Goal: Task Accomplishment & Management: Manage account settings

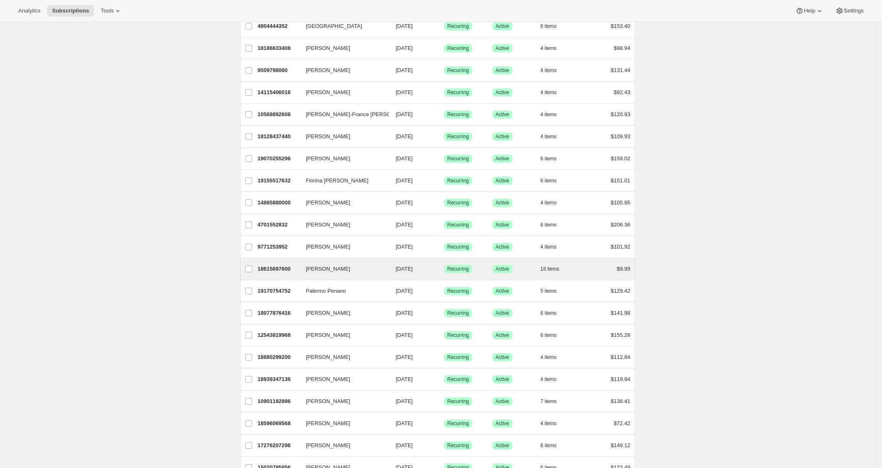
scroll to position [788, 0]
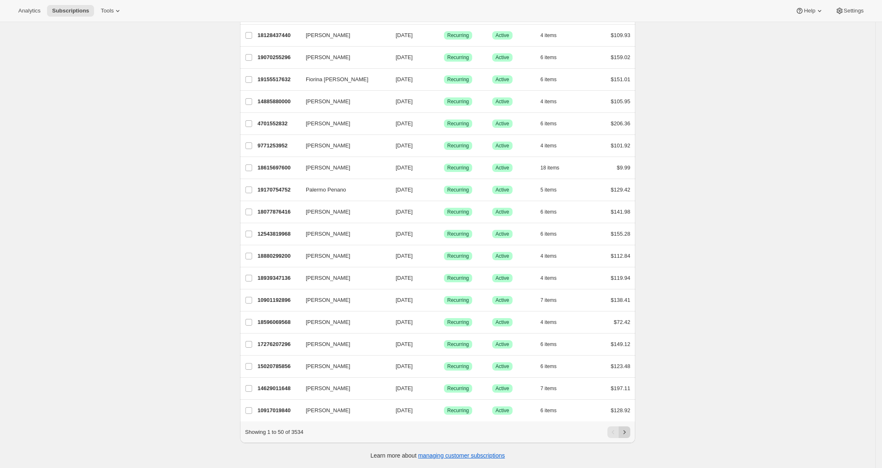
click at [631, 434] on button "Next" at bounding box center [625, 432] width 12 height 12
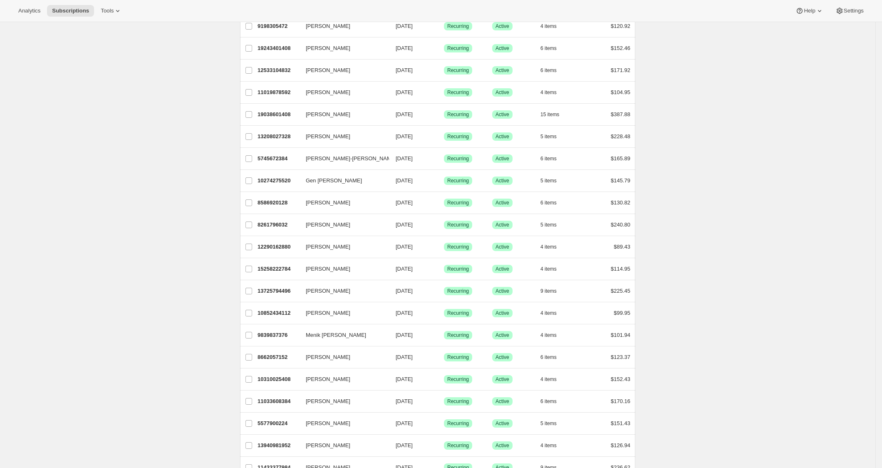
scroll to position [0, 0]
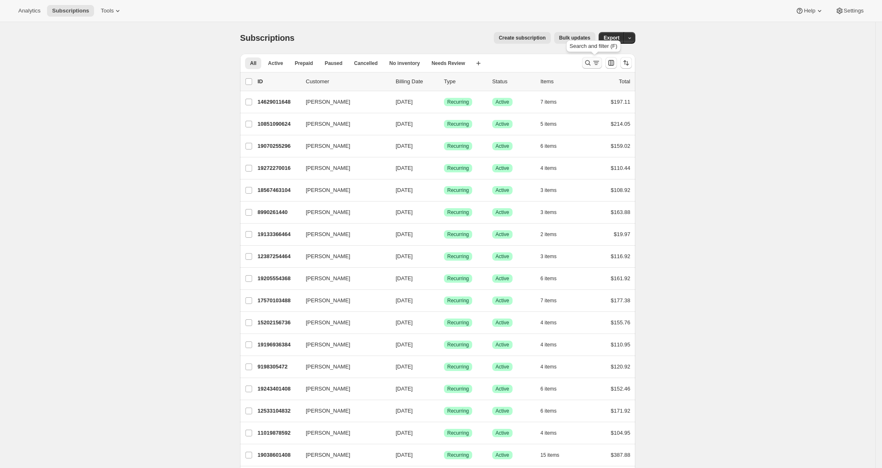
click at [592, 60] on icon "Search and filter results" at bounding box center [588, 63] width 8 height 8
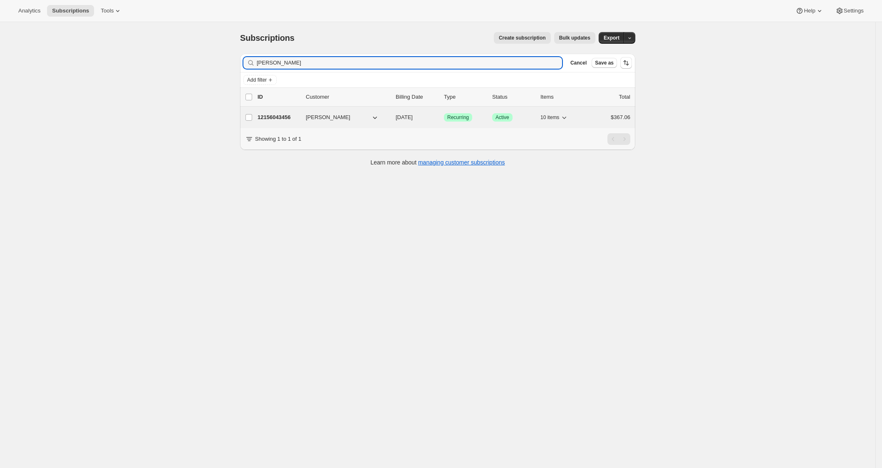
type input "[PERSON_NAME]"
click at [277, 119] on p "12156043456" at bounding box center [279, 117] width 42 height 8
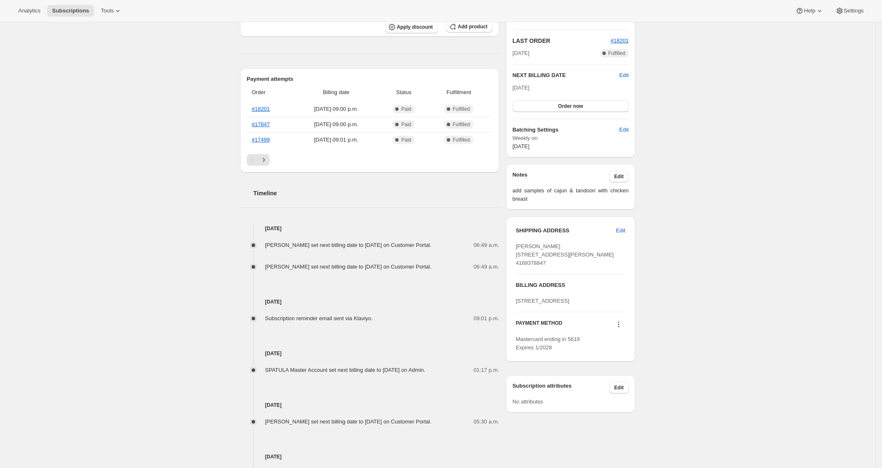
scroll to position [179, 0]
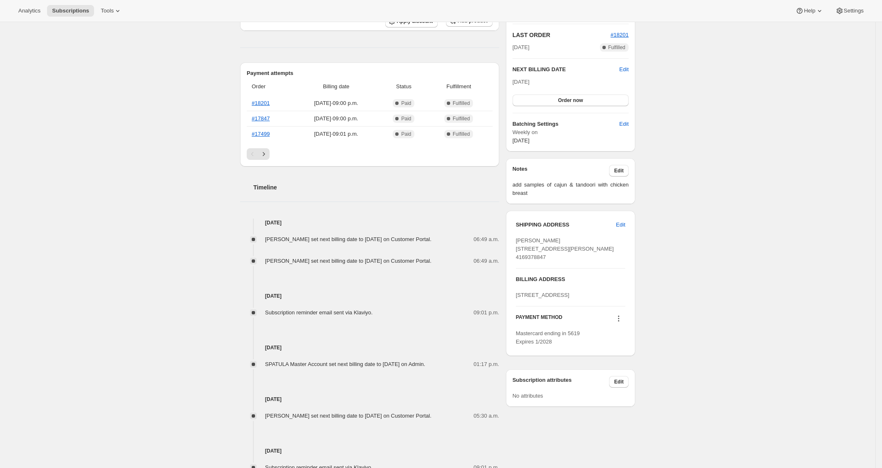
click at [723, 260] on div "Subscription #12156043456. This page is ready Subscription #12156043456 Success…" at bounding box center [438, 182] width 876 height 679
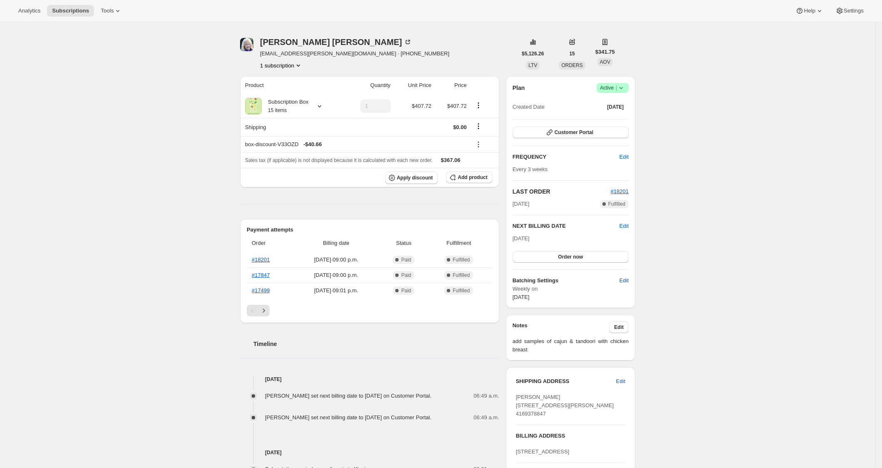
scroll to position [0, 0]
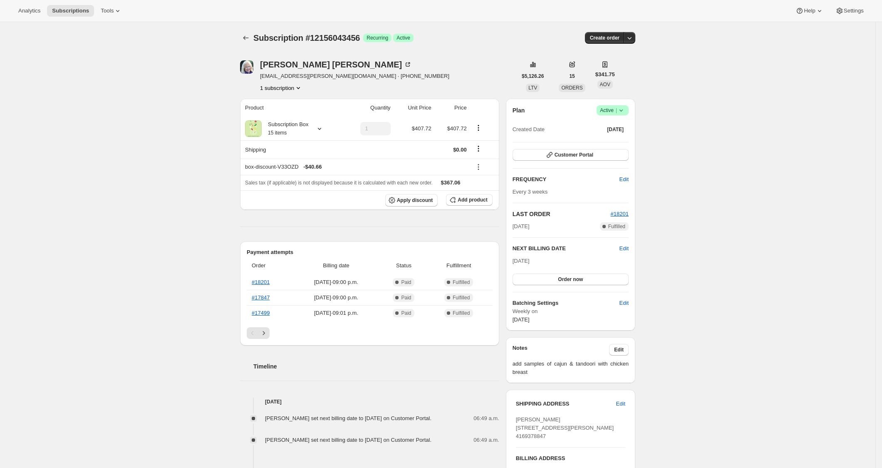
click at [666, 161] on div "Subscription #12156043456. This page is ready Subscription #12156043456 Success…" at bounding box center [438, 361] width 876 height 679
click at [323, 128] on icon at bounding box center [320, 128] width 8 height 8
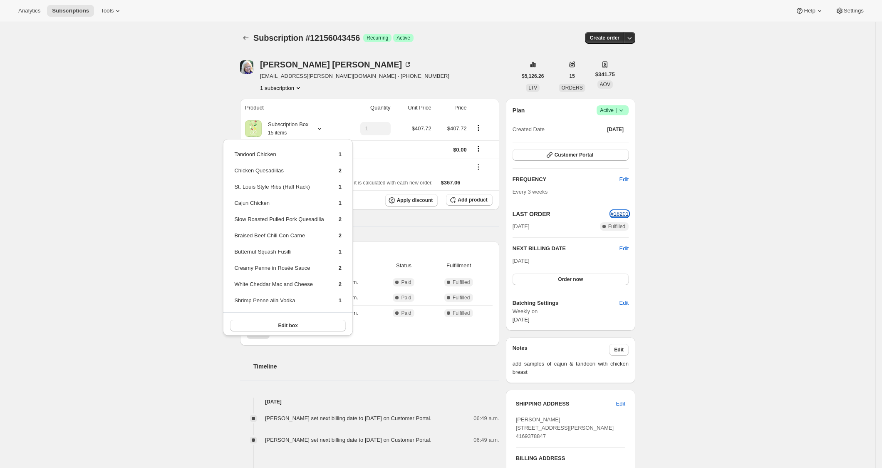
click at [628, 212] on span "#18201" at bounding box center [620, 214] width 18 height 6
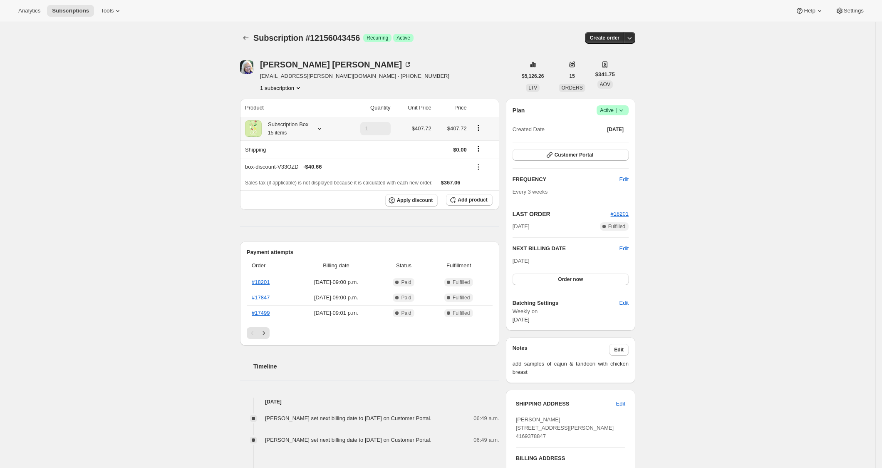
click at [321, 128] on icon at bounding box center [319, 129] width 3 height 2
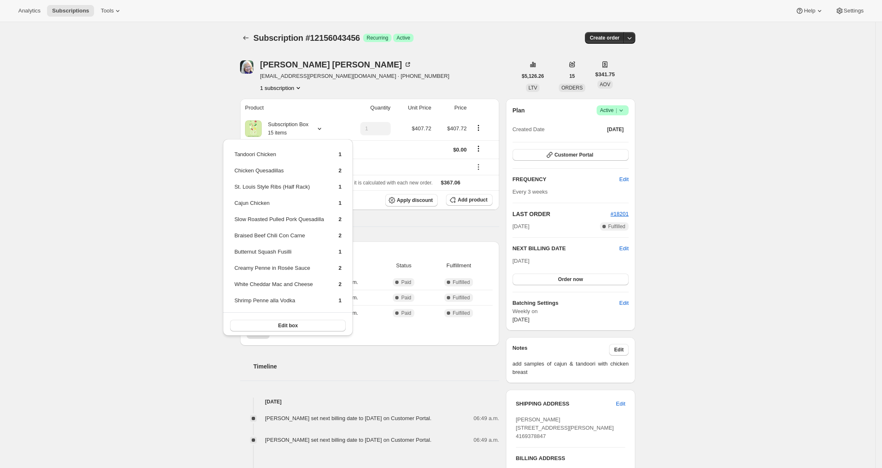
drag, startPoint x: 724, startPoint y: 215, endPoint x: 653, endPoint y: 134, distance: 108.0
click at [712, 199] on div "Subscription #12156043456. This page is ready Subscription #12156043456 Success…" at bounding box center [438, 361] width 876 height 679
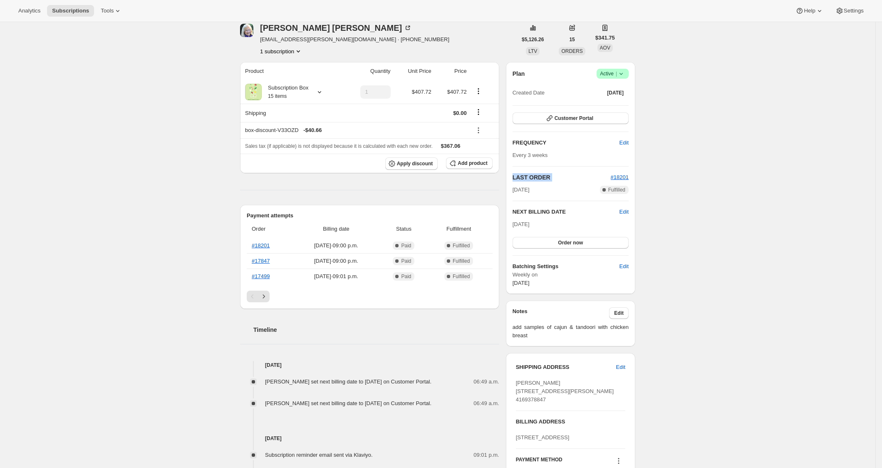
scroll to position [37, 0]
click at [624, 315] on span "Edit" at bounding box center [619, 312] width 10 height 7
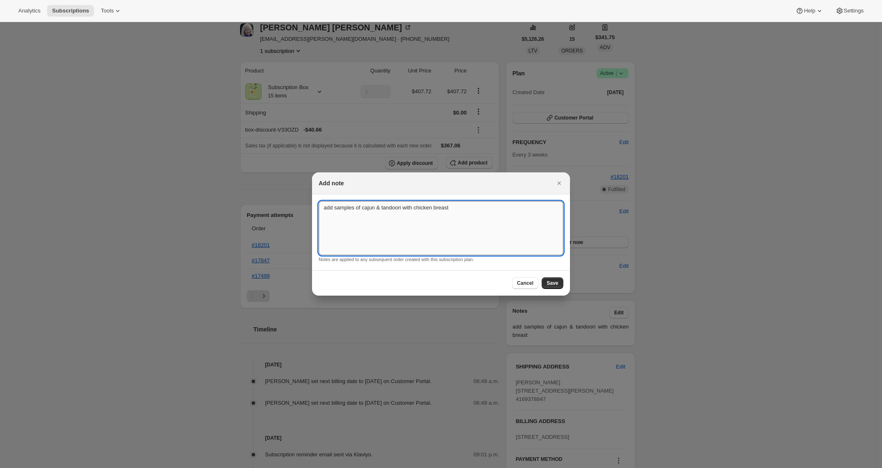
click at [431, 226] on textarea "add samples of cajun & tandoori with chicken breast" at bounding box center [441, 228] width 245 height 54
type textarea "a"
type textarea "[DATE] - add one each of new and old fajita"
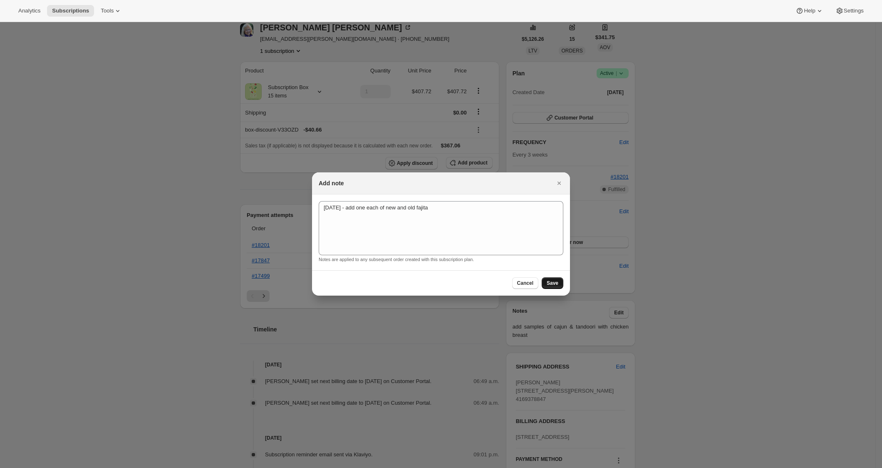
click at [554, 286] on button "Save" at bounding box center [553, 283] width 22 height 12
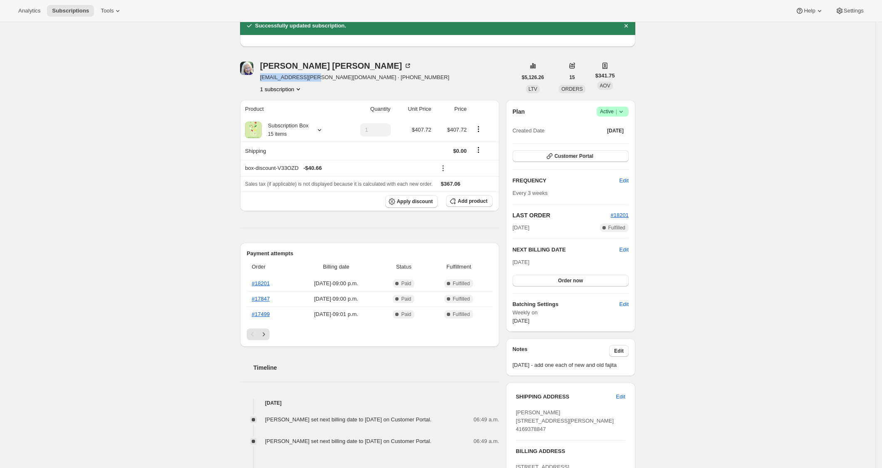
drag, startPoint x: 262, startPoint y: 79, endPoint x: 318, endPoint y: 81, distance: 55.8
click at [318, 81] on div "[PERSON_NAME] [EMAIL_ADDRESS][PERSON_NAME][DOMAIN_NAME] · [PHONE_NUMBER] 1 subs…" at bounding box center [378, 78] width 277 height 32
copy span "[EMAIL_ADDRESS][PERSON_NAME][DOMAIN_NAME]"
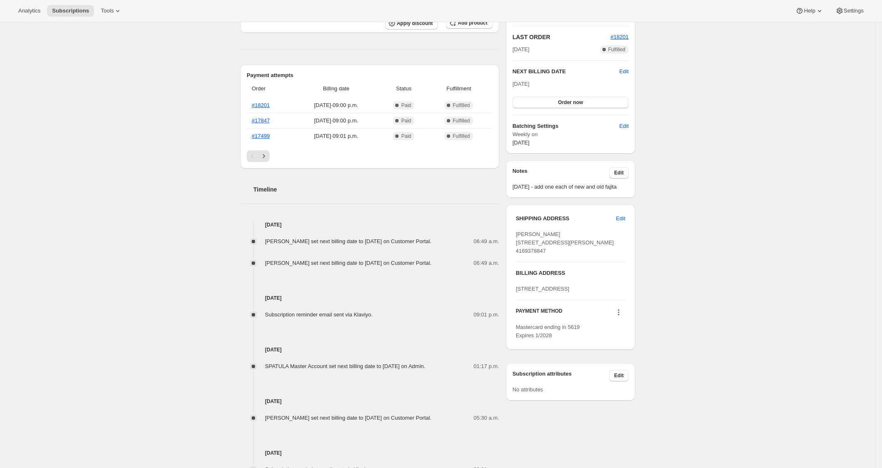
scroll to position [0, 0]
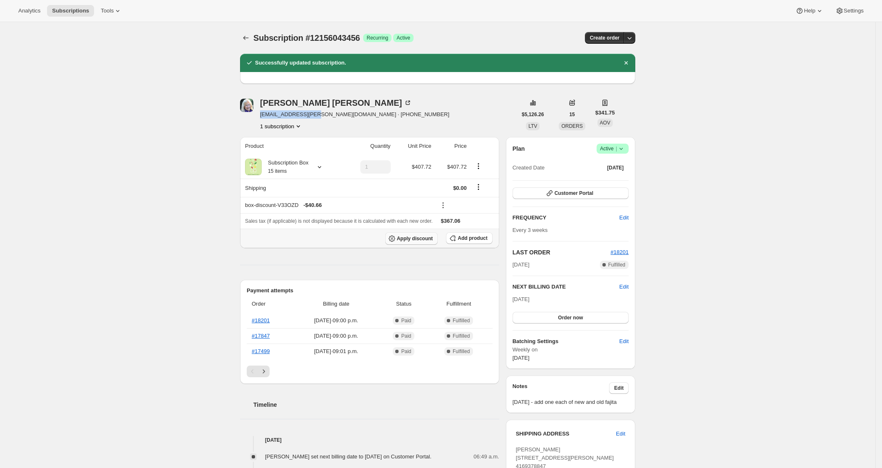
click at [405, 238] on span "Apply discount" at bounding box center [415, 238] width 36 height 7
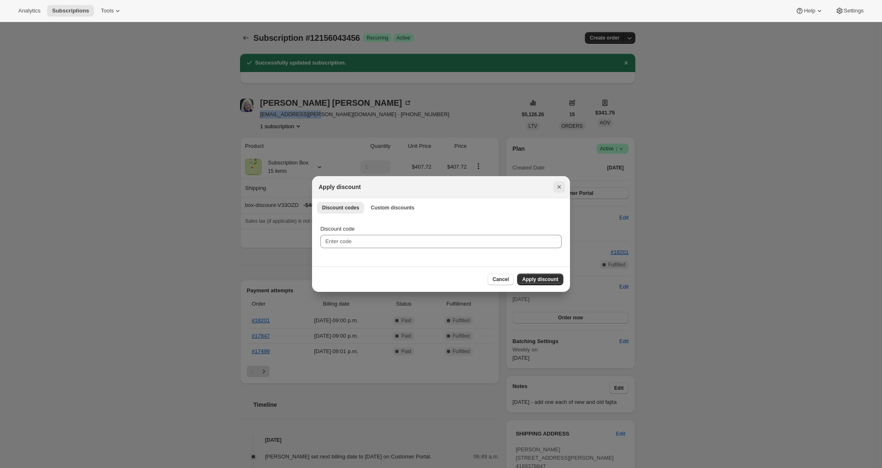
click at [562, 183] on icon "Close" at bounding box center [559, 187] width 8 height 8
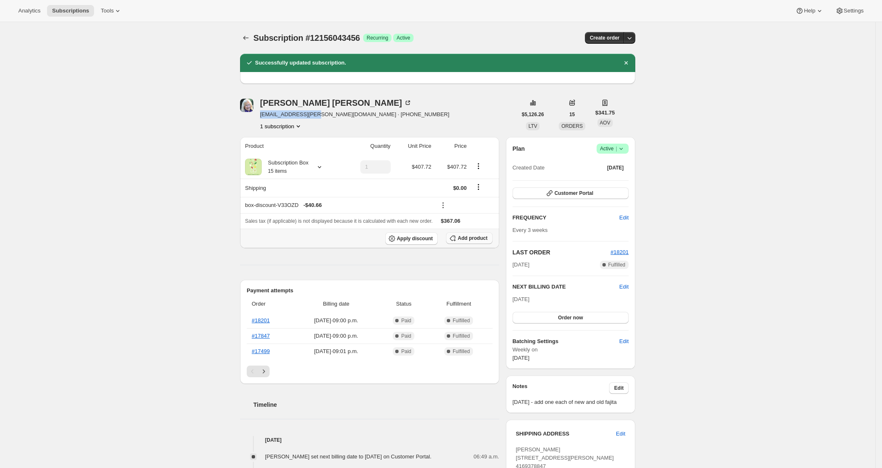
click at [472, 237] on span "Add product" at bounding box center [473, 238] width 30 height 7
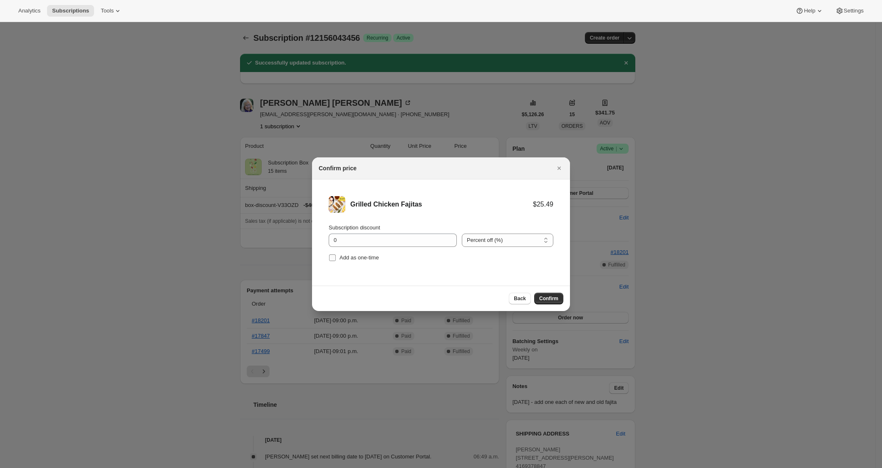
click at [364, 257] on span "Add as one-time" at bounding box center [360, 257] width 40 height 6
click at [336, 257] on input "Add as one-time" at bounding box center [332, 257] width 7 height 7
checkbox input "true"
click at [401, 239] on input "0" at bounding box center [387, 240] width 116 height 13
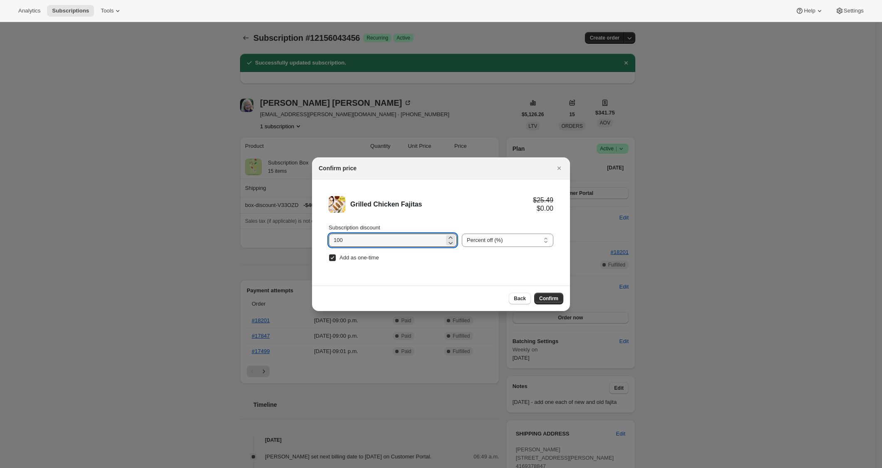
type input "100"
click at [564, 301] on div "Back Confirm" at bounding box center [441, 298] width 258 height 25
click at [562, 301] on button "Confirm" at bounding box center [548, 299] width 29 height 12
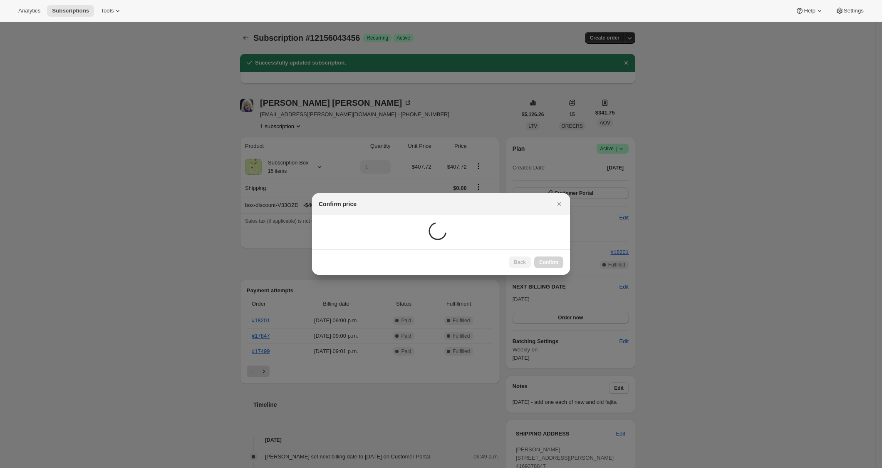
click at [557, 299] on div at bounding box center [441, 234] width 882 height 468
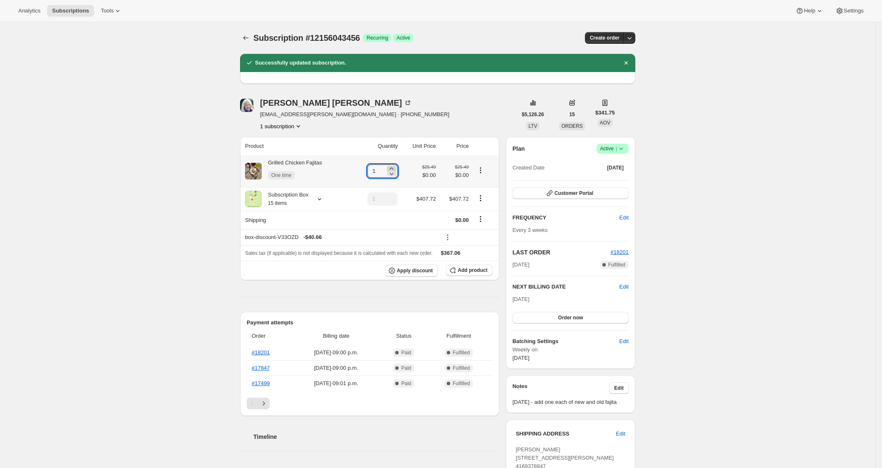
click at [394, 169] on icon at bounding box center [392, 168] width 4 height 2
type input "2"
click at [793, 117] on div "Subscription #12156043456. This page is ready Subscription #12156043456 Success…" at bounding box center [438, 407] width 876 height 771
drag, startPoint x: 502, startPoint y: 8, endPoint x: 501, endPoint y: 3, distance: 5.0
click at [502, 8] on div "Analytics Subscriptions Tools Help Settings" at bounding box center [441, 11] width 882 height 22
